Goal: Find specific page/section: Find specific page/section

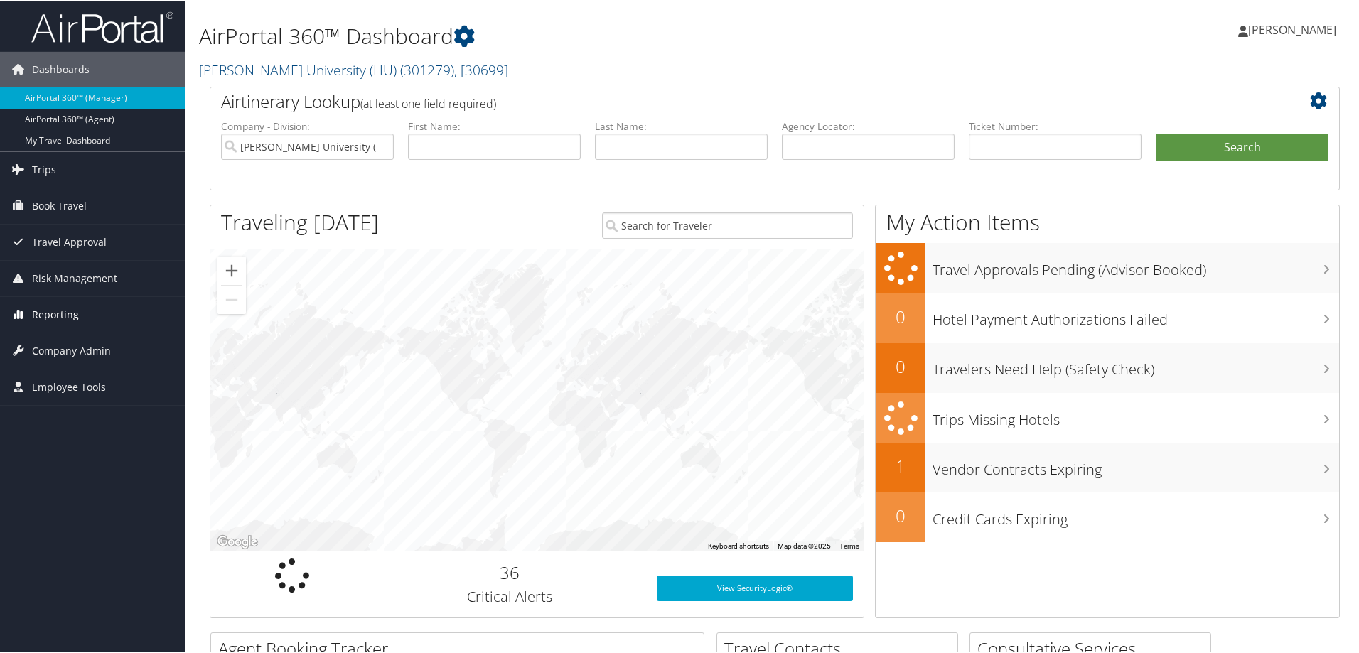
click at [63, 316] on span "Reporting" at bounding box center [55, 314] width 47 height 36
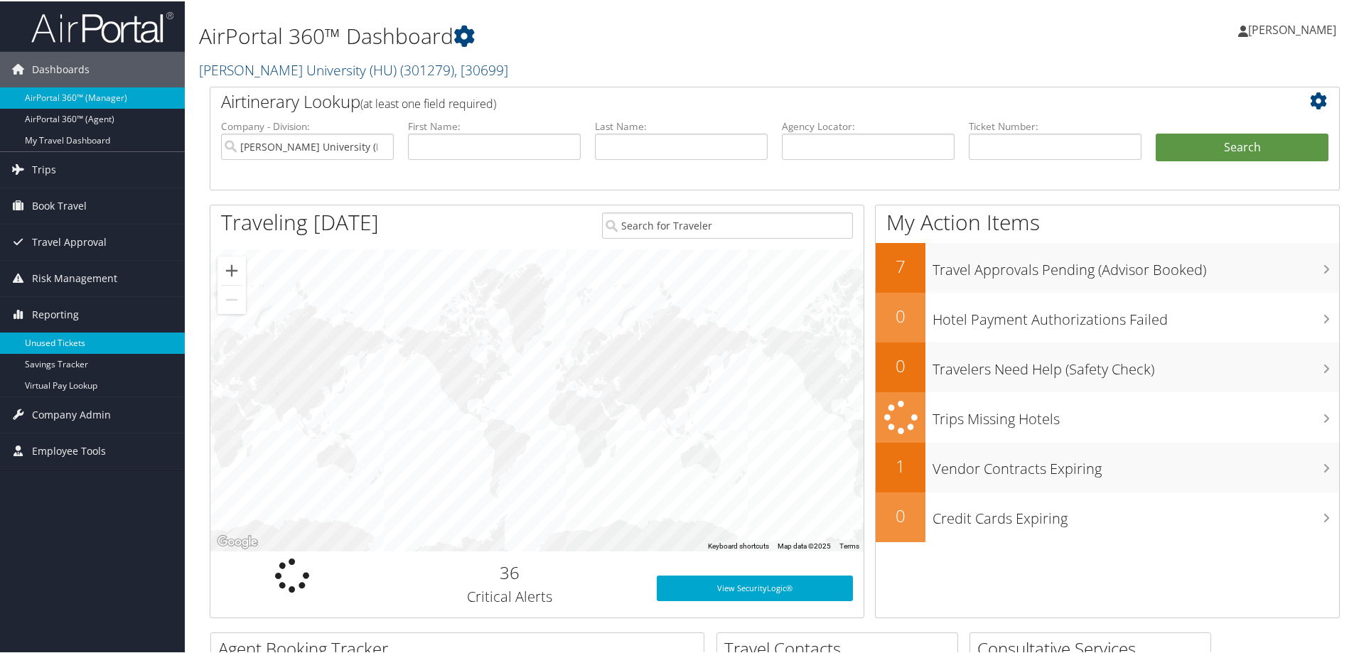
click at [59, 346] on link "Unused Tickets" at bounding box center [92, 341] width 185 height 21
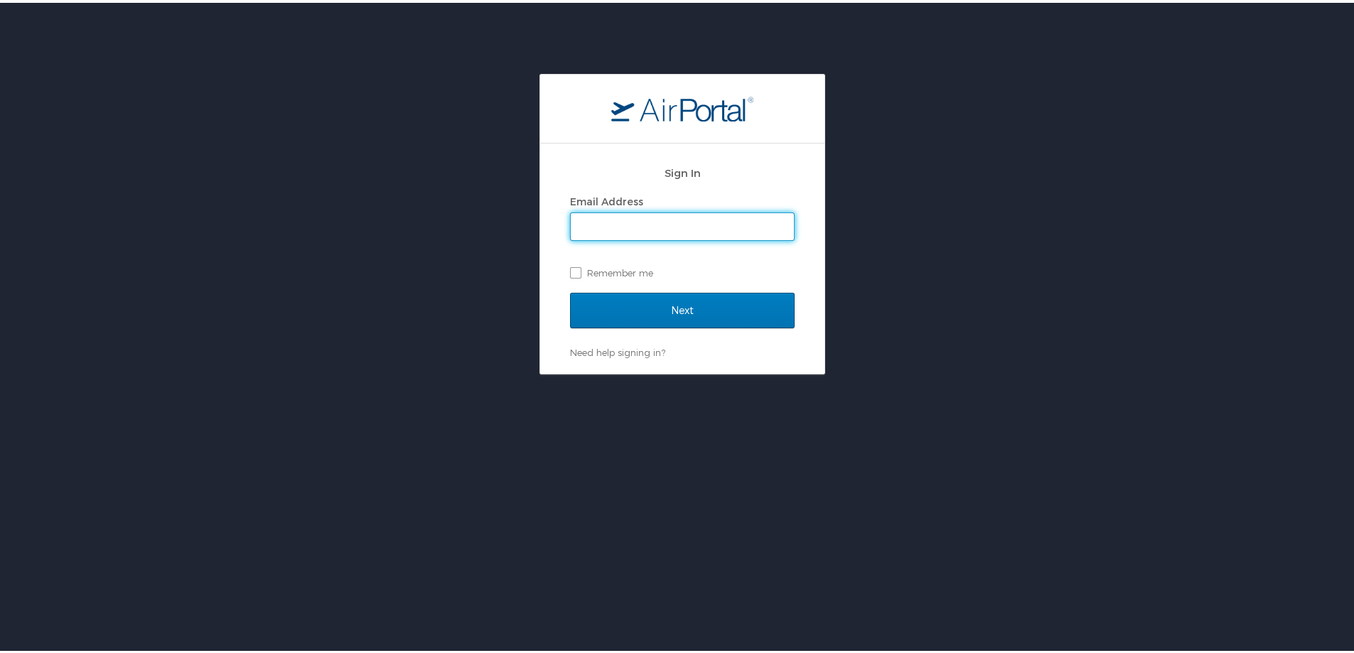
click at [628, 222] on input "Email Address" at bounding box center [682, 223] width 223 height 27
type input "pooja.malik@cbtravel.com"
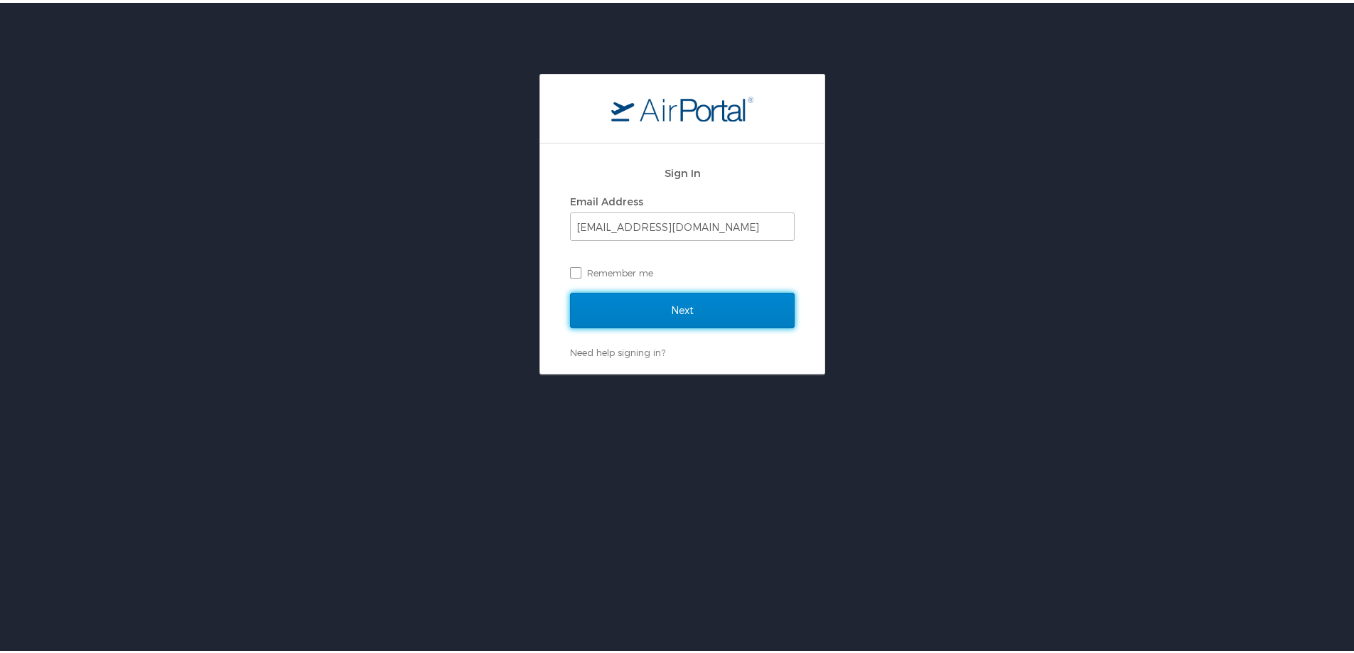
click at [640, 307] on input "Next" at bounding box center [682, 308] width 225 height 36
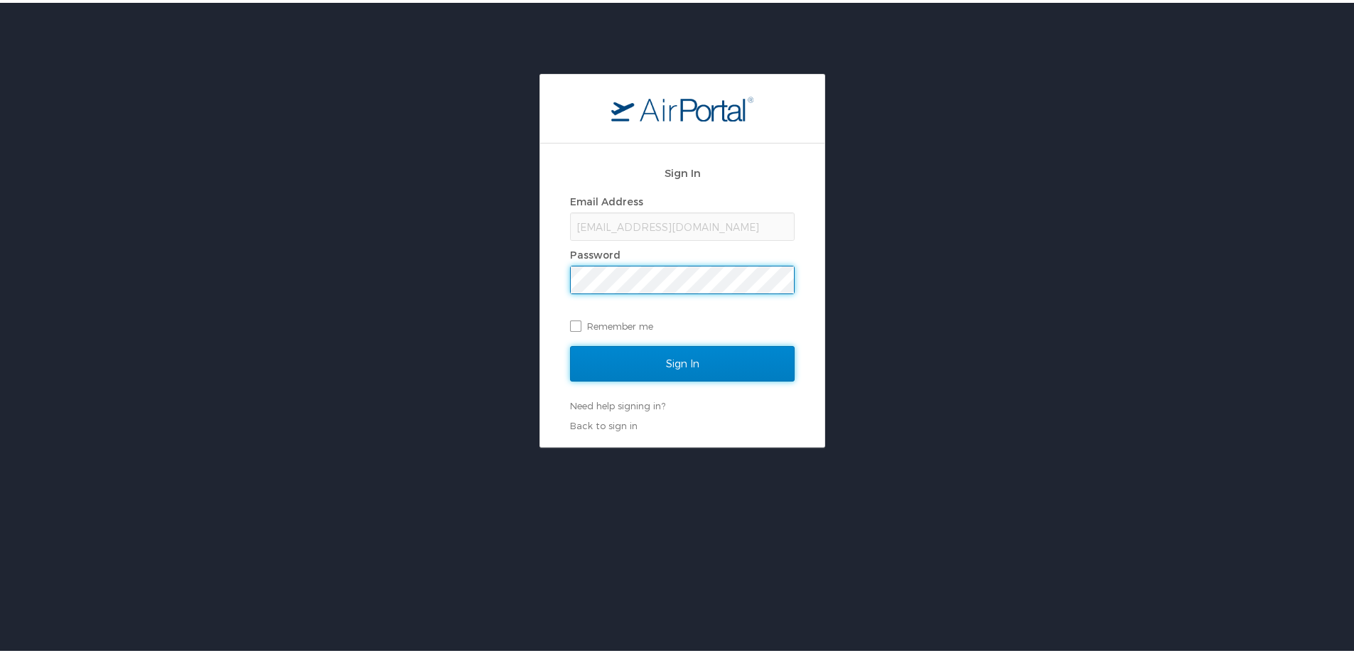
click at [652, 372] on input "Sign In" at bounding box center [682, 361] width 225 height 36
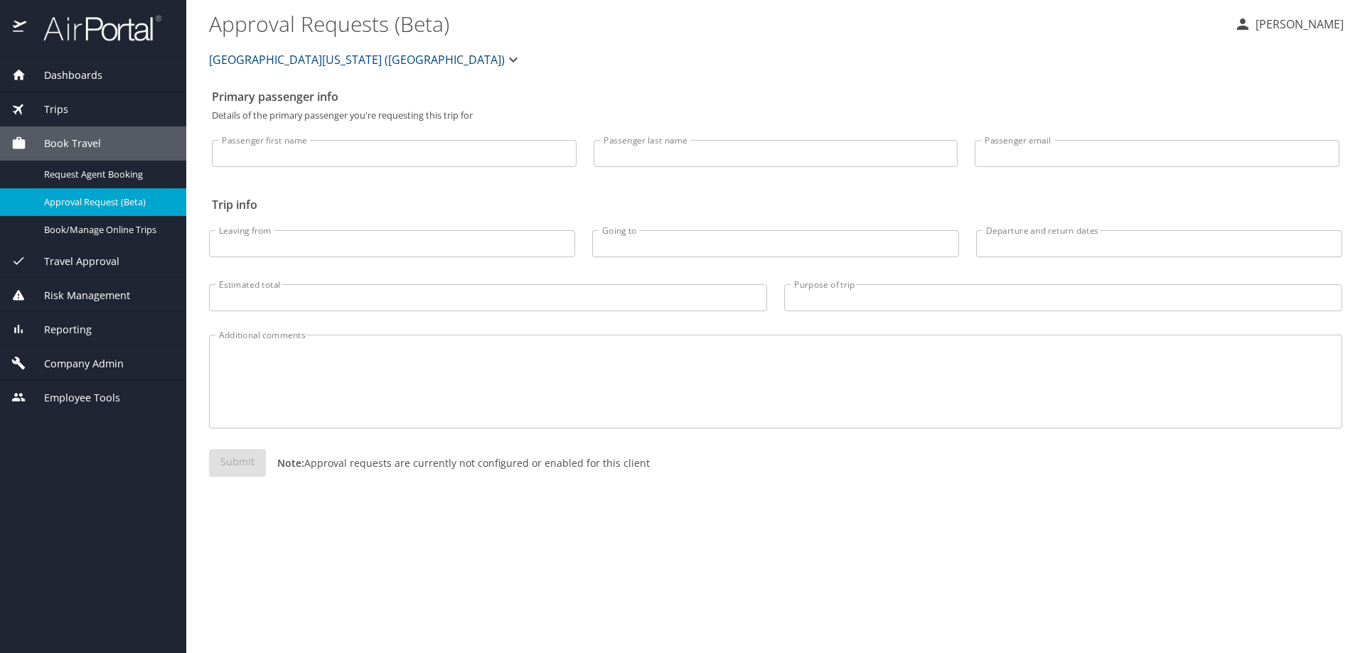
click at [64, 331] on span "Reporting" at bounding box center [58, 330] width 65 height 16
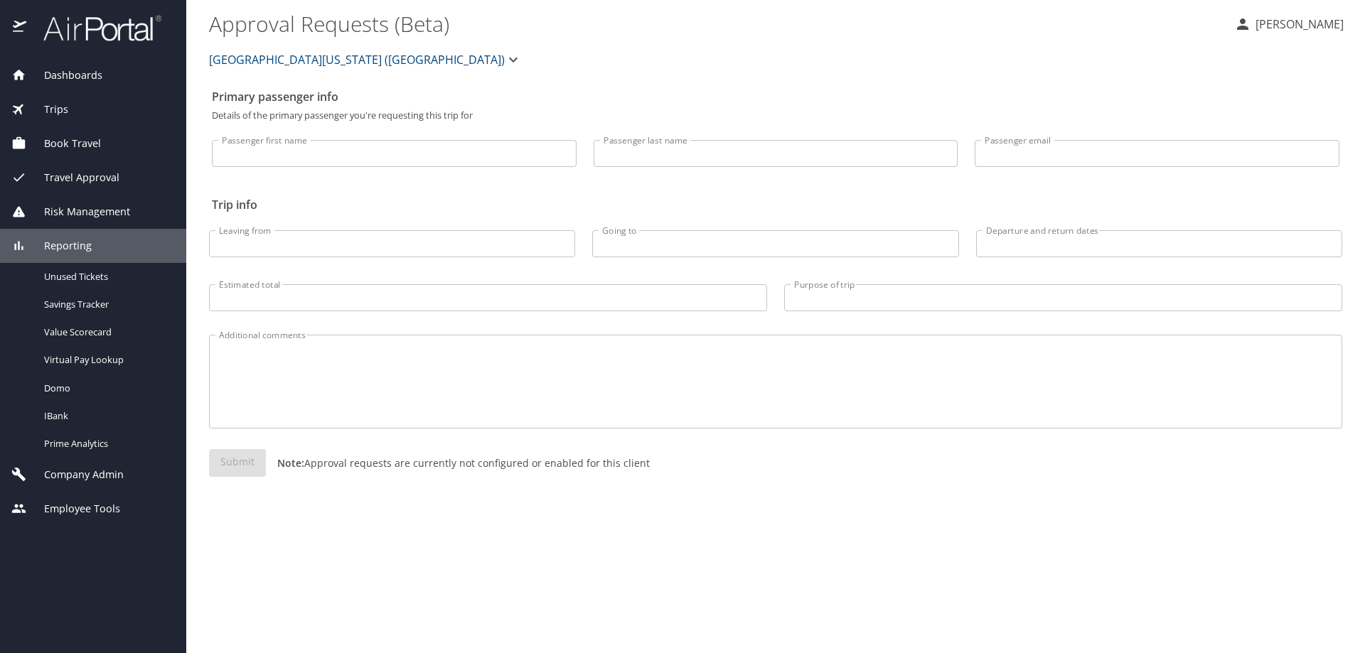
click at [67, 465] on div "Company Admin" at bounding box center [93, 475] width 186 height 34
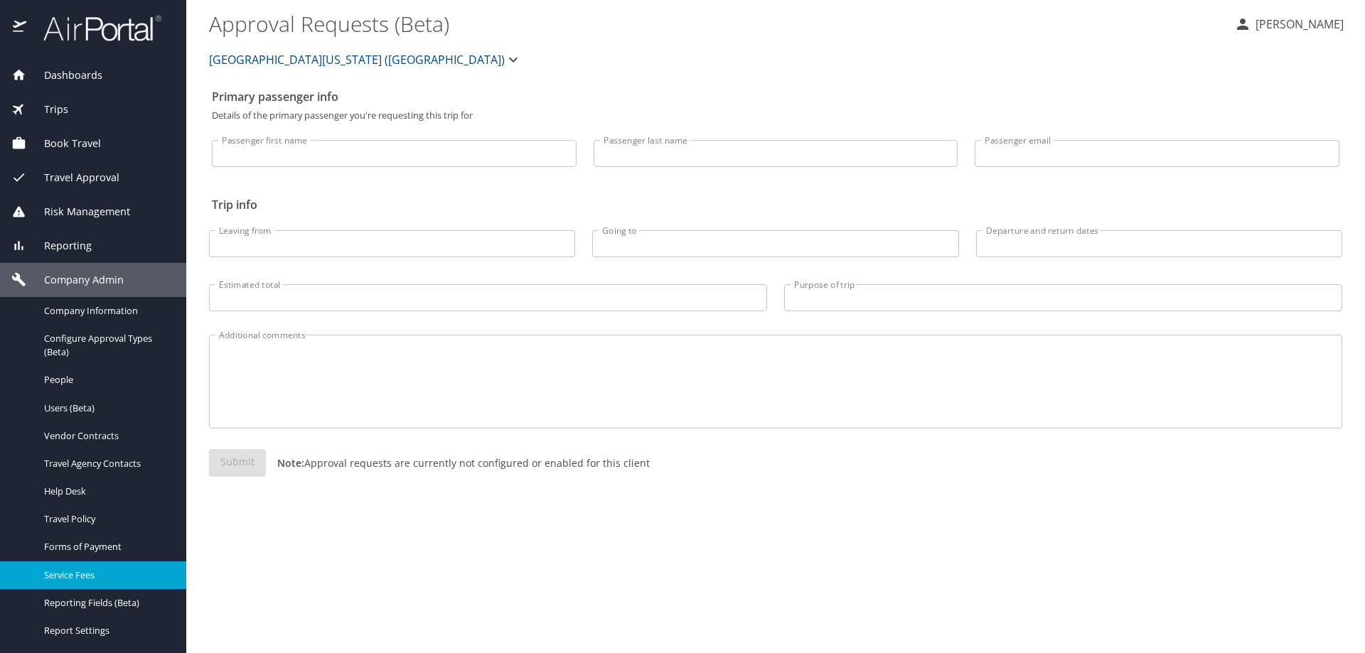
click at [61, 572] on span "Service Fees" at bounding box center [106, 576] width 125 height 14
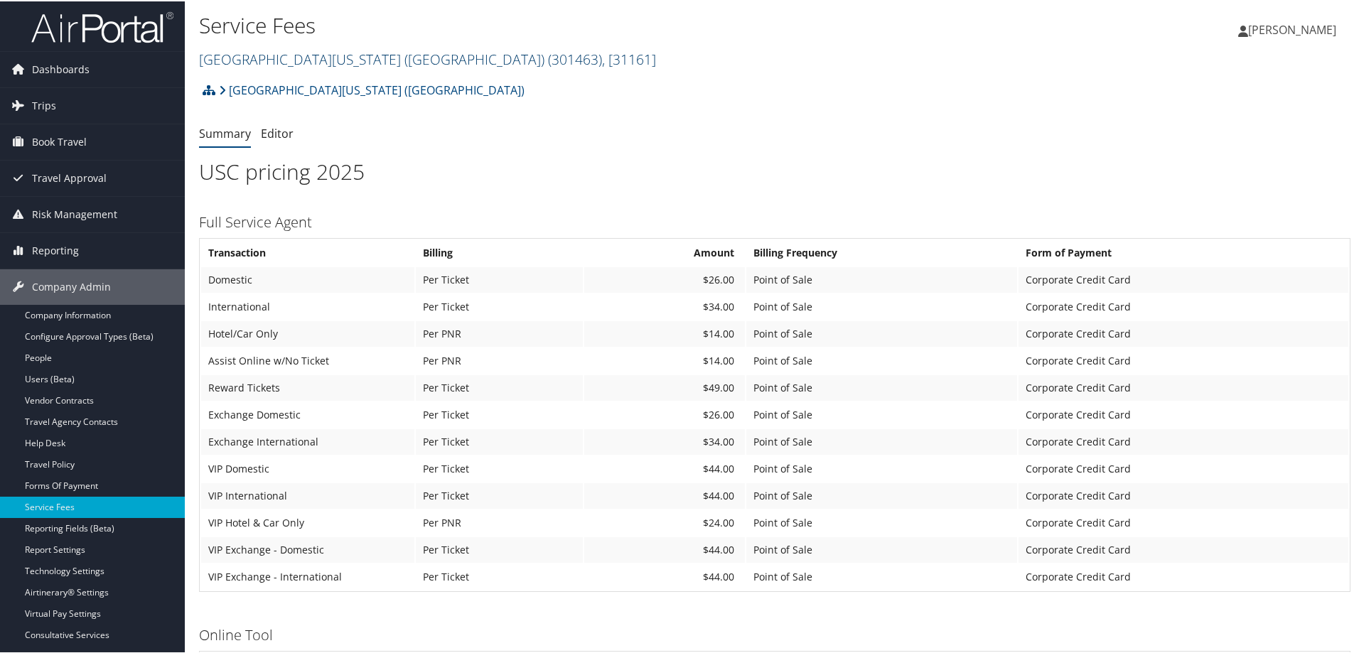
click at [329, 58] on link "[GEOGRAPHIC_DATA][US_STATE] ([GEOGRAPHIC_DATA]) ( 301463 ) , [ 31161 ]" at bounding box center [427, 57] width 457 height 19
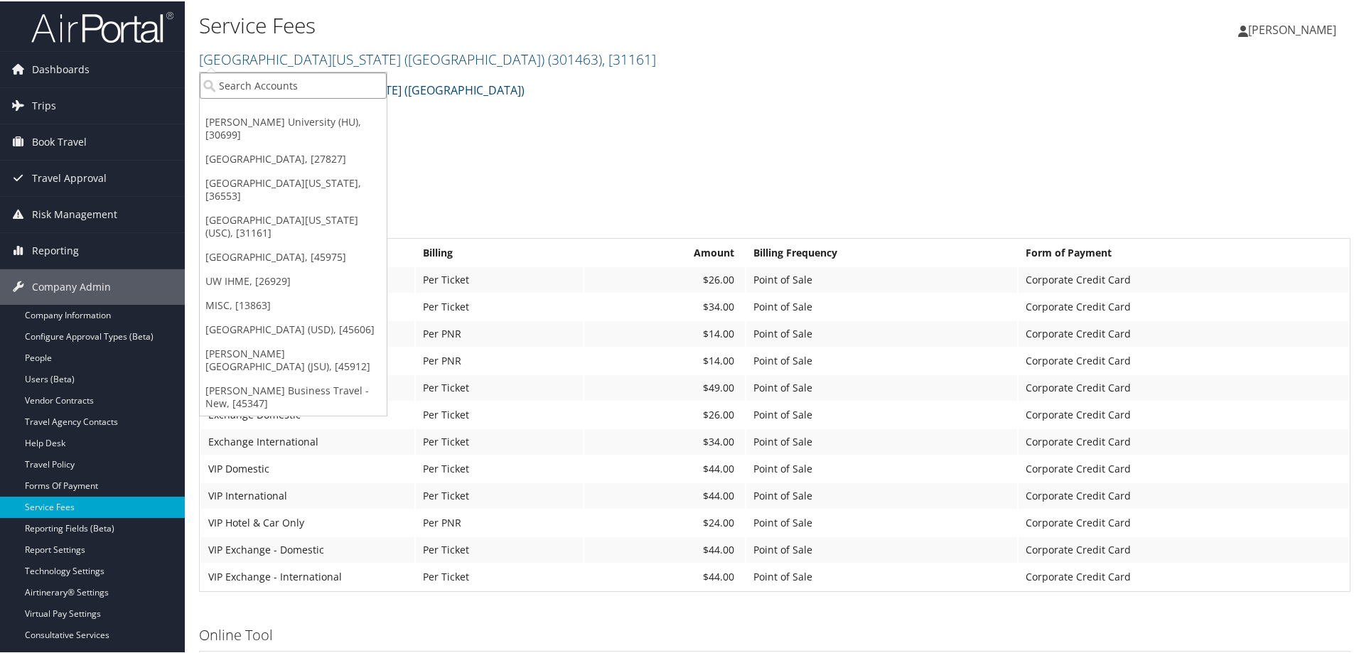
click at [301, 78] on input "search" at bounding box center [293, 84] width 187 height 26
type input "uva"
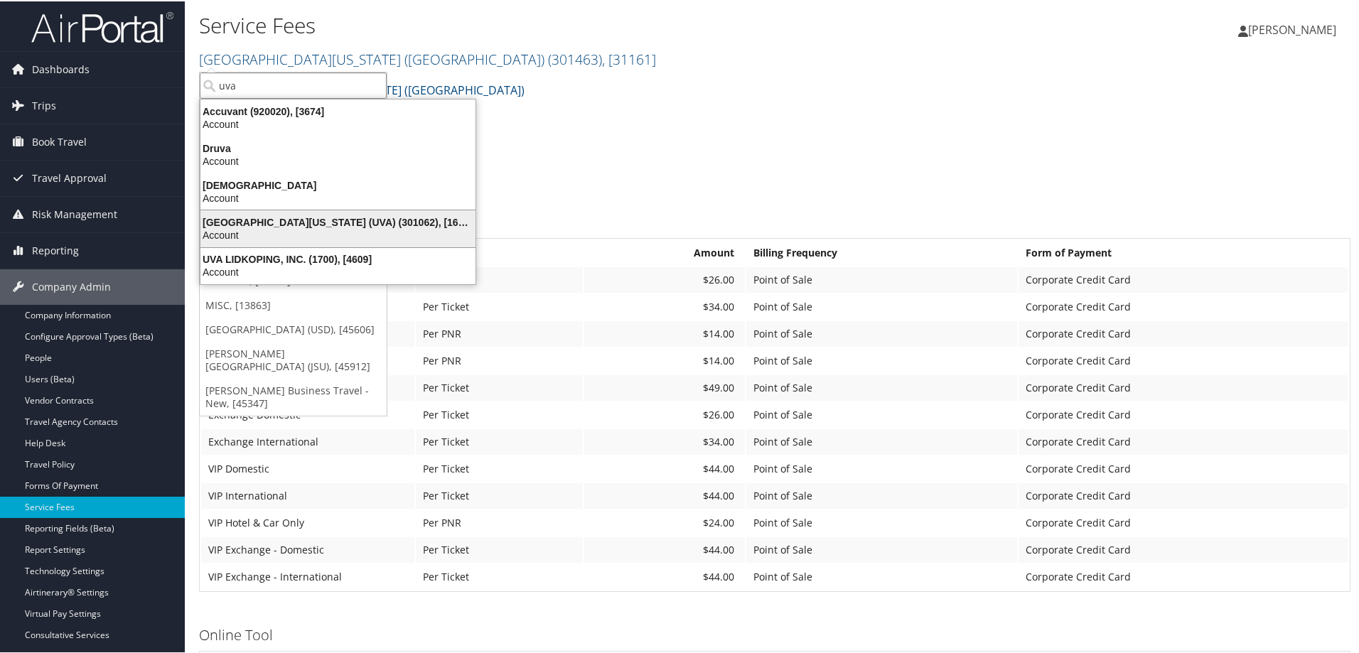
click at [281, 220] on div "University of Virginia (UVA) (301062), [16863]" at bounding box center [338, 221] width 292 height 13
